Goal: Information Seeking & Learning: Compare options

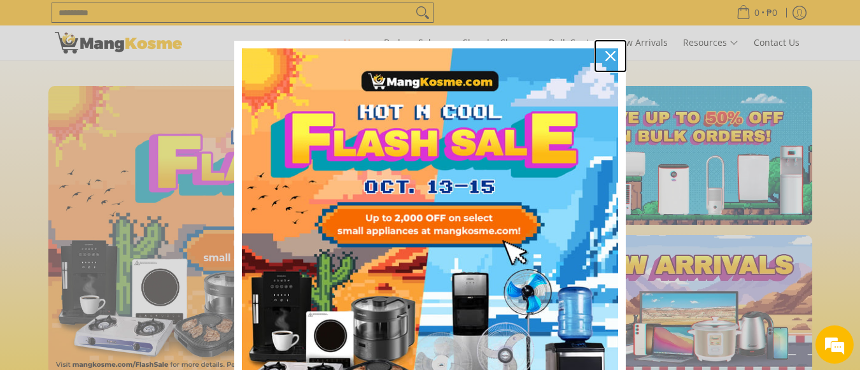
click at [608, 49] on div "Close" at bounding box center [610, 56] width 20 height 20
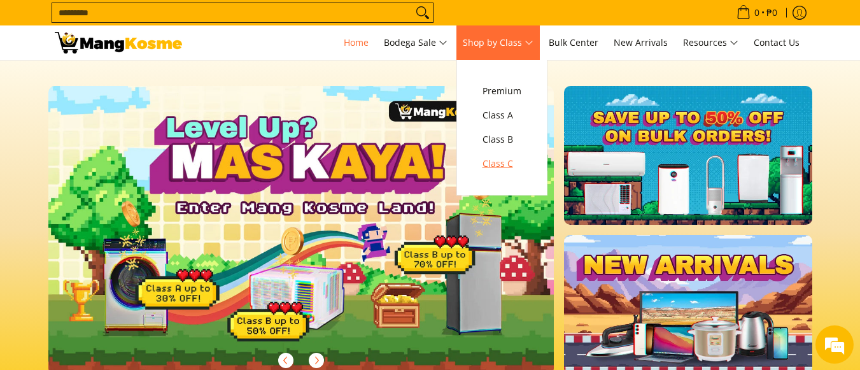
scroll to position [0, 691]
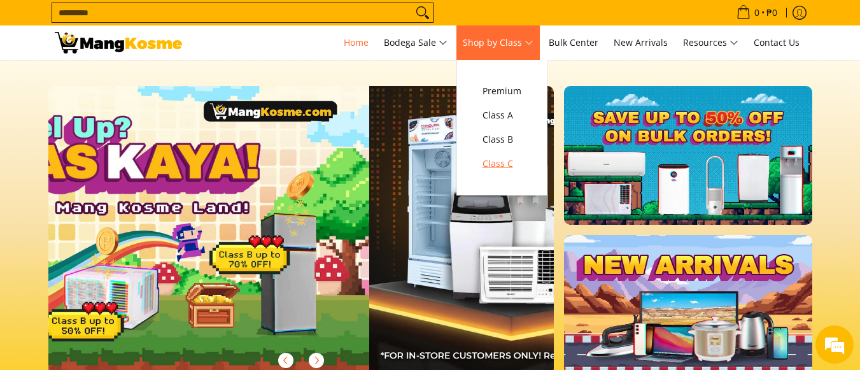
click at [516, 162] on span "Class C" at bounding box center [501, 164] width 39 height 16
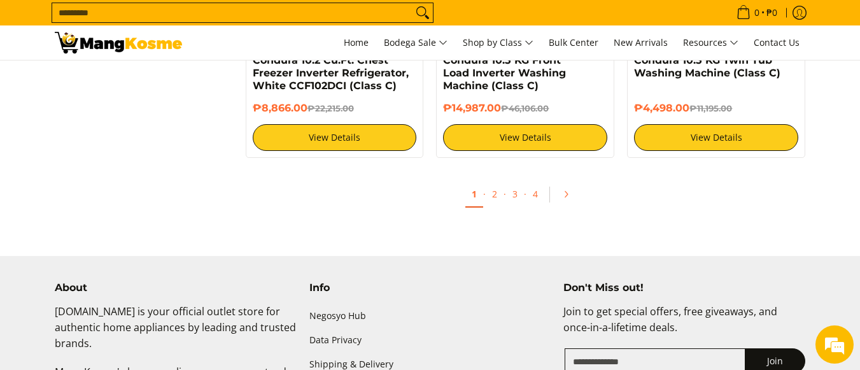
scroll to position [2609, 0]
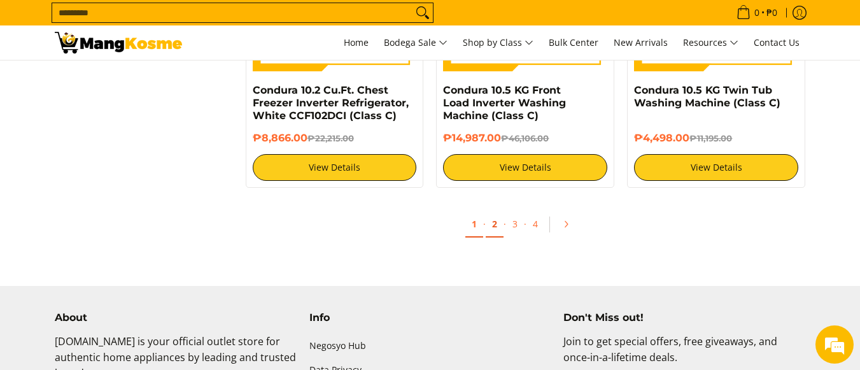
click at [496, 228] on link "2" at bounding box center [495, 224] width 18 height 26
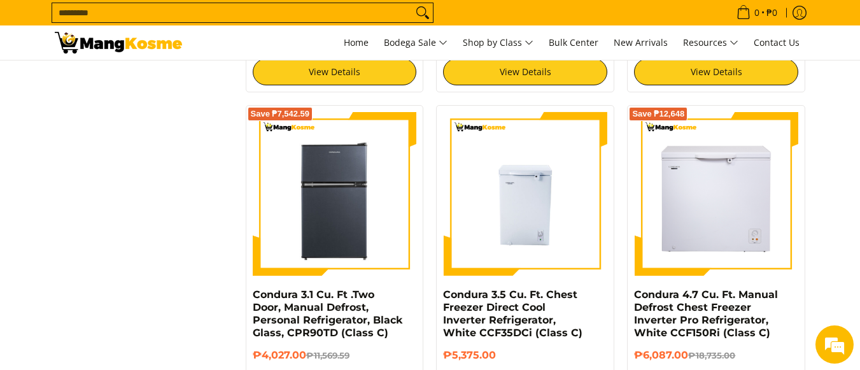
scroll to position [1782, 0]
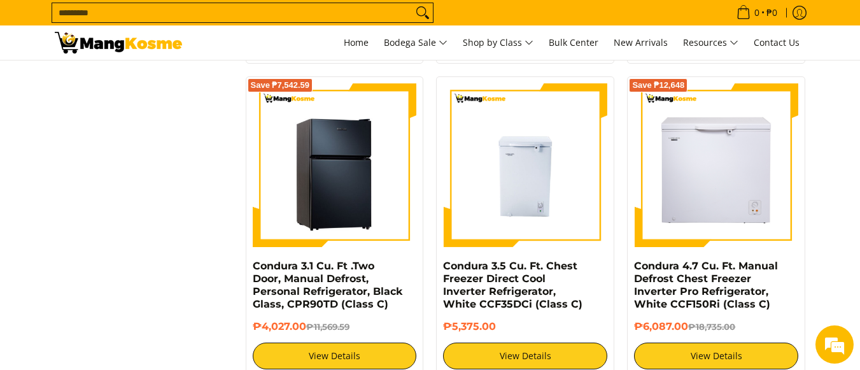
click at [374, 158] on img at bounding box center [335, 165] width 164 height 164
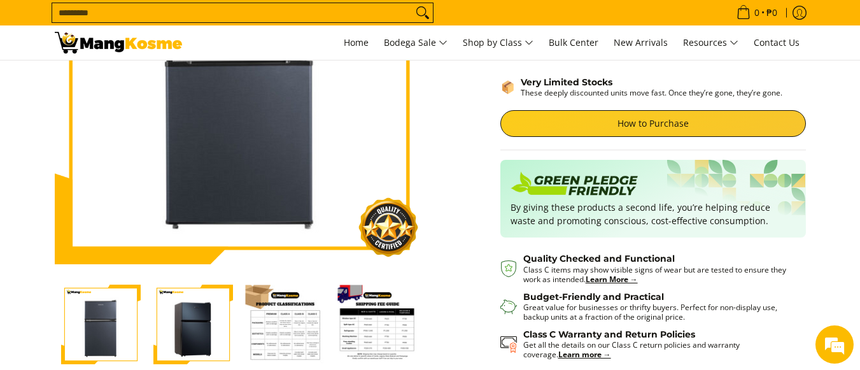
scroll to position [127, 0]
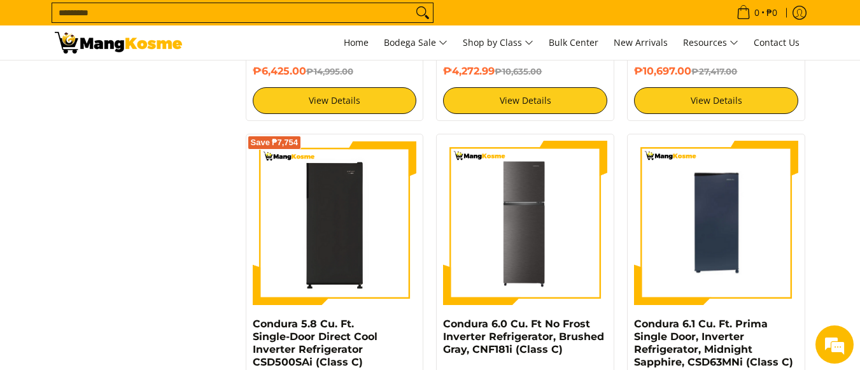
scroll to position [2418, 0]
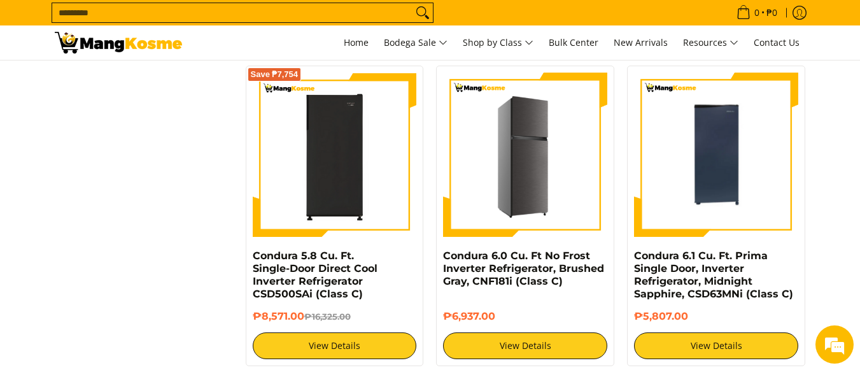
click at [573, 211] on img at bounding box center [525, 155] width 164 height 164
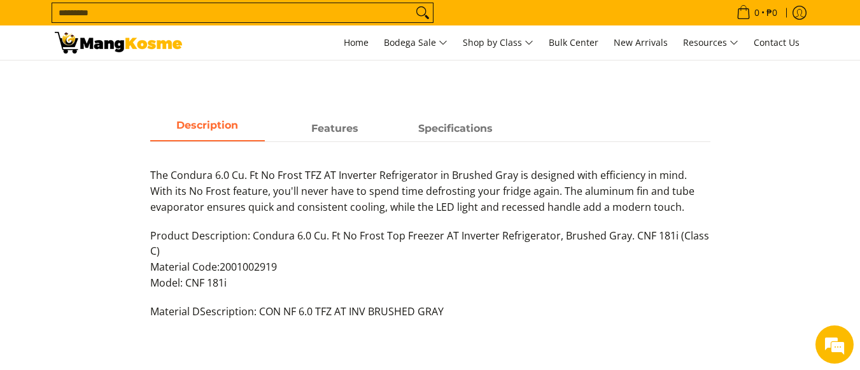
scroll to position [636, 0]
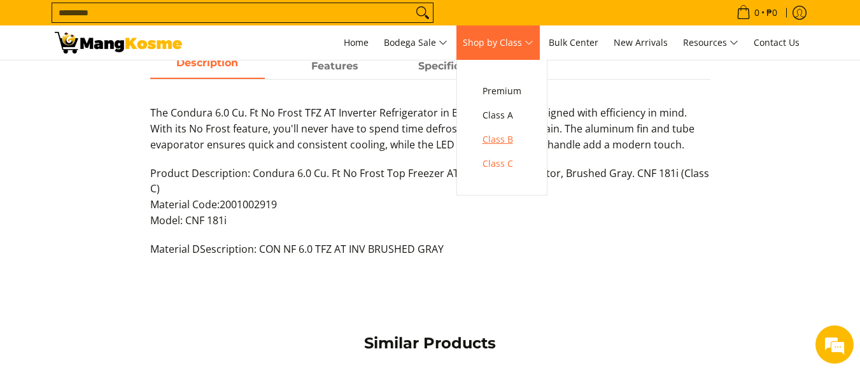
click at [513, 134] on span "Class B" at bounding box center [501, 140] width 39 height 16
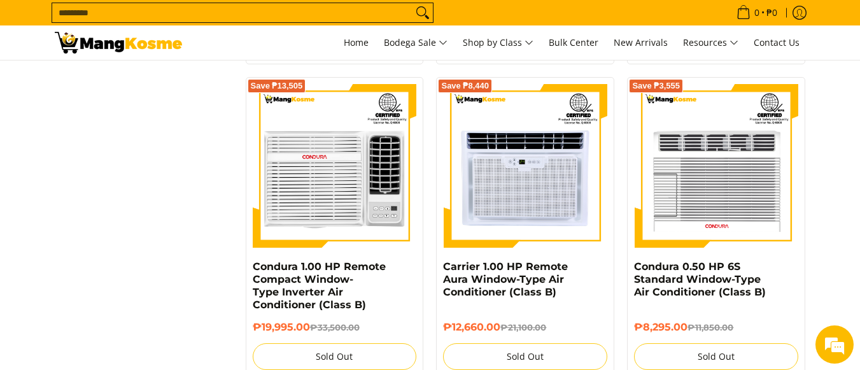
scroll to position [1909, 0]
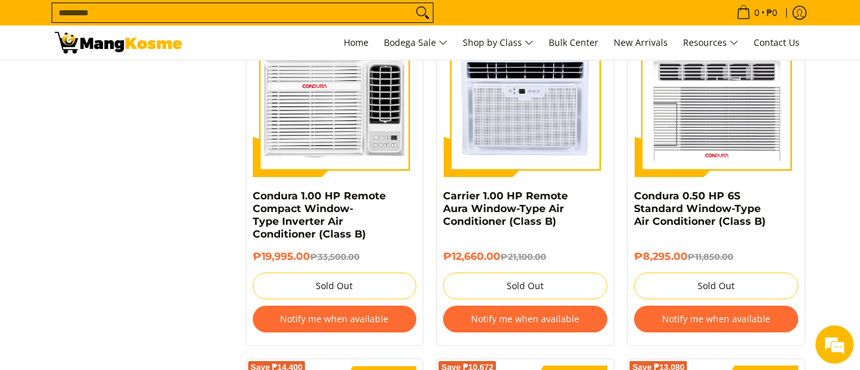
click at [221, 10] on input "Search..." at bounding box center [232, 12] width 360 height 19
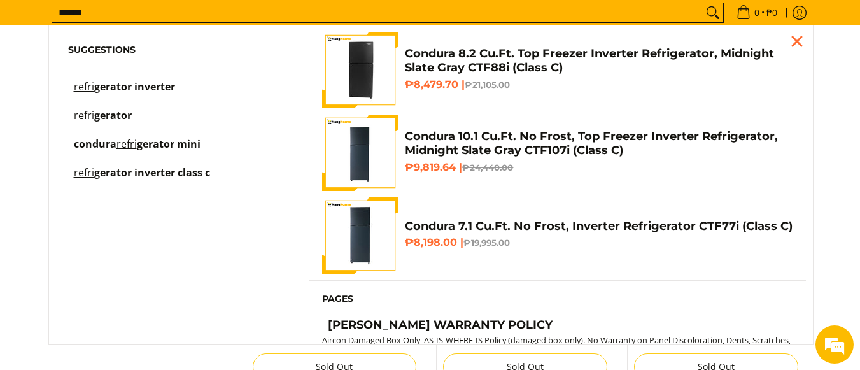
scroll to position [0, 0]
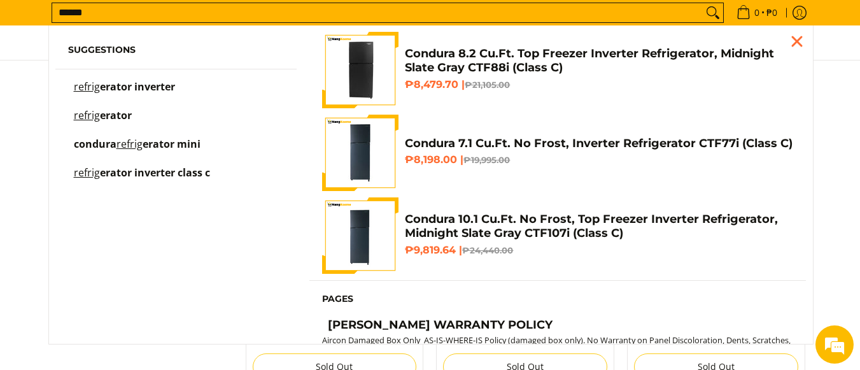
type input "******"
click at [160, 84] on span "erator inverter" at bounding box center [137, 87] width 75 height 14
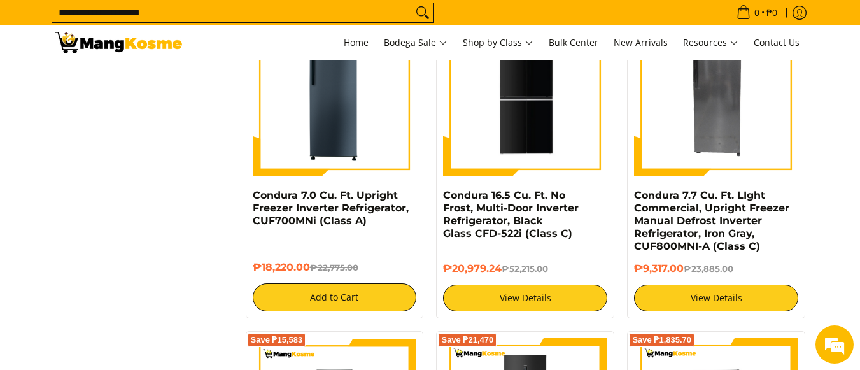
scroll to position [1591, 0]
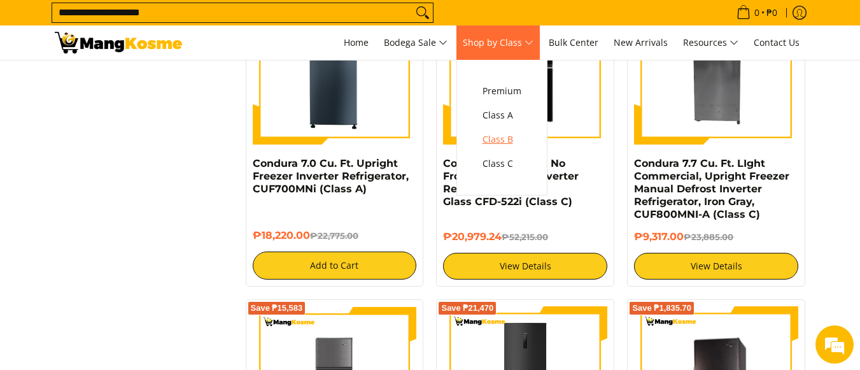
click at [505, 139] on span "Class B" at bounding box center [501, 140] width 39 height 16
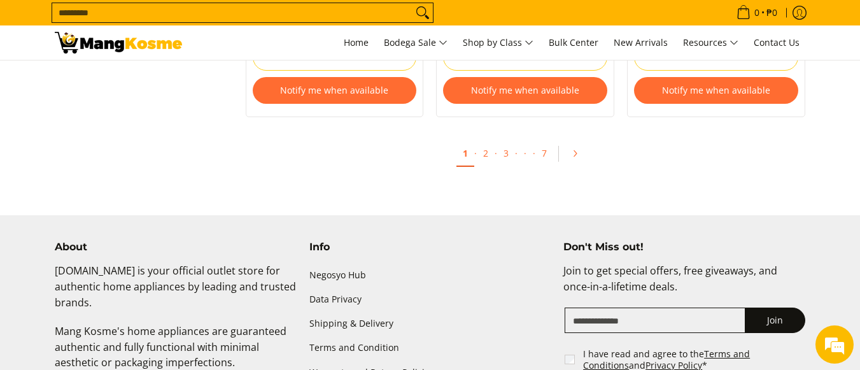
scroll to position [2778, 0]
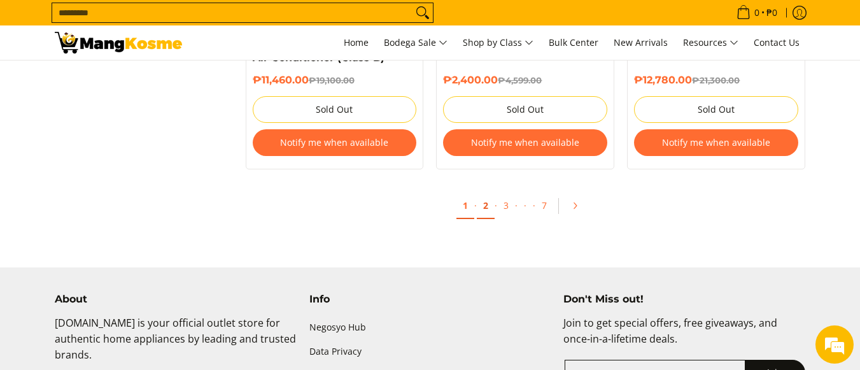
click at [490, 210] on link "2" at bounding box center [486, 206] width 18 height 26
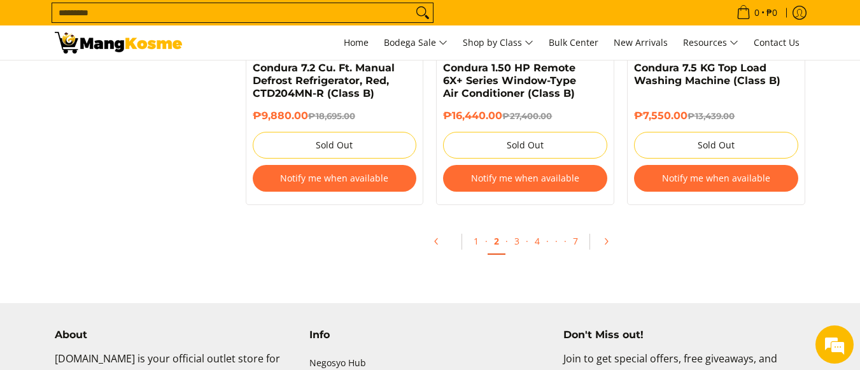
scroll to position [2800, 0]
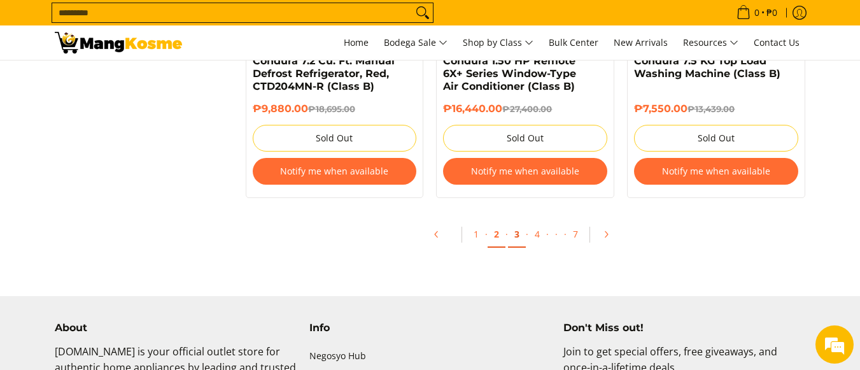
click at [524, 235] on link "3" at bounding box center [517, 234] width 18 height 26
